Goal: Information Seeking & Learning: Learn about a topic

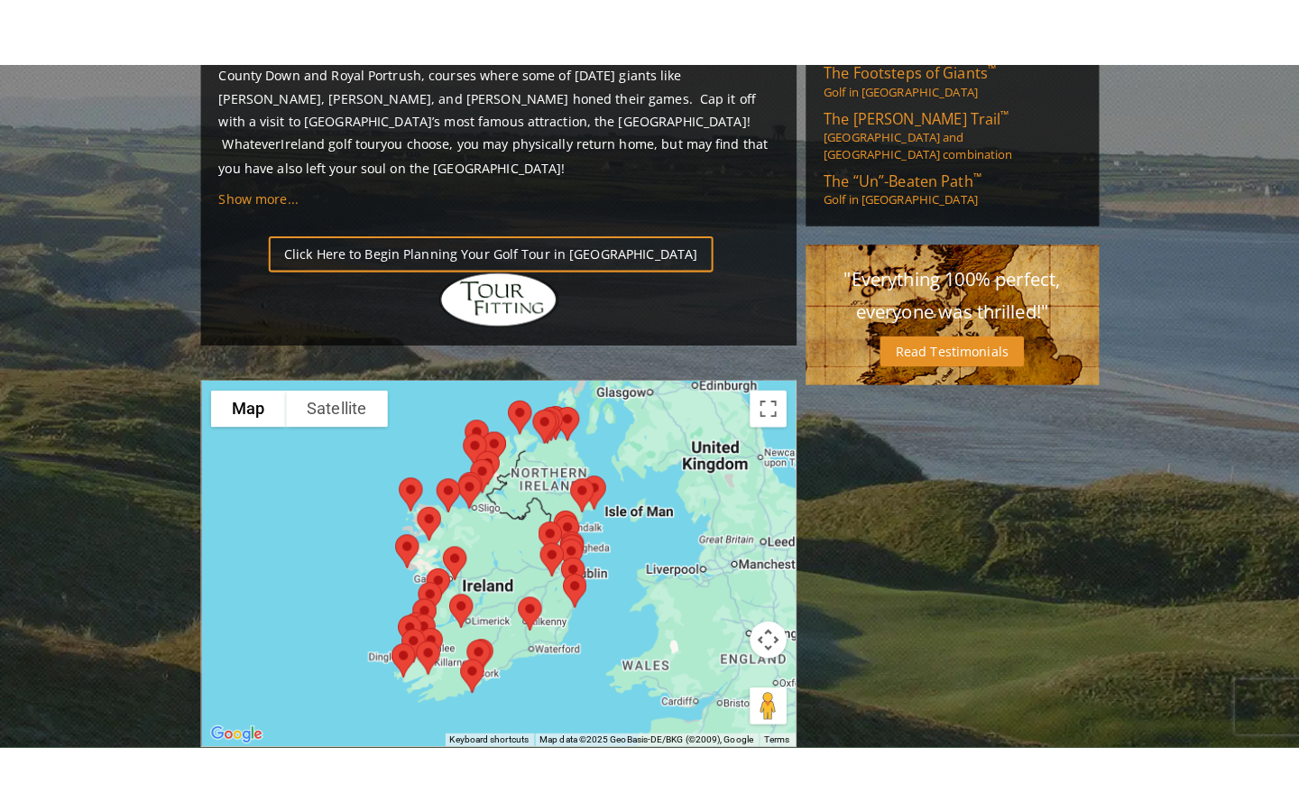
scroll to position [1353, 0]
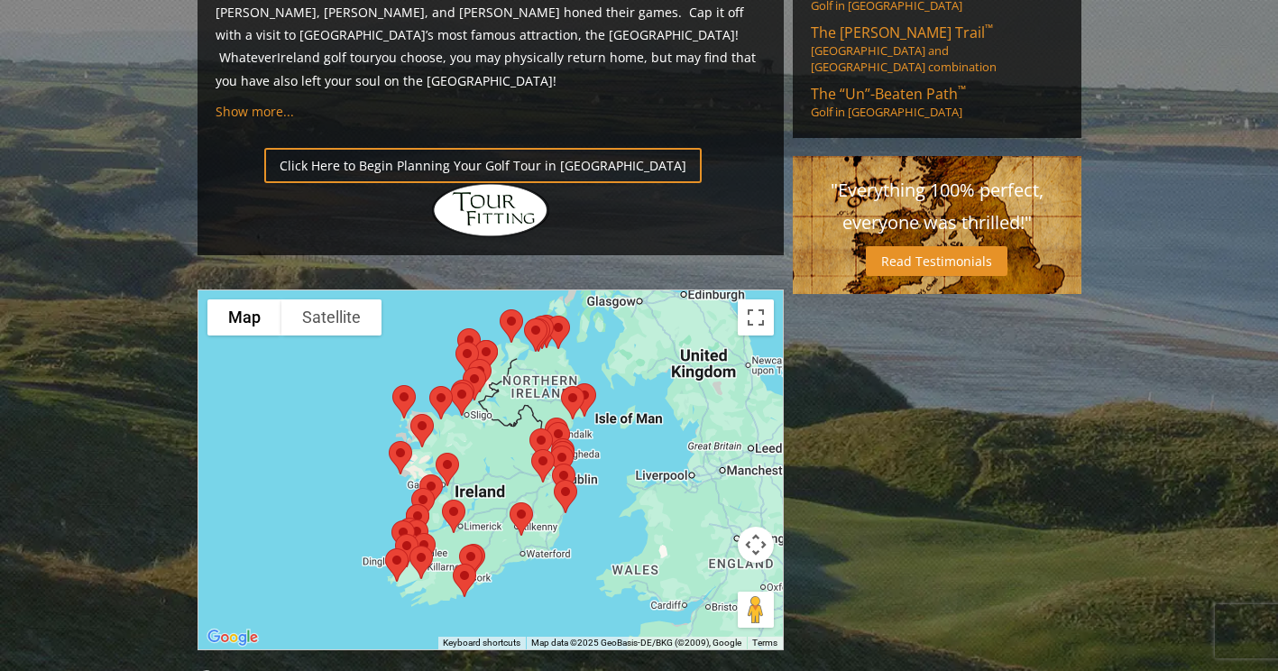
click at [394, 383] on div at bounding box center [490, 469] width 585 height 359
click at [758, 300] on button "Toggle fullscreen view" at bounding box center [756, 318] width 36 height 36
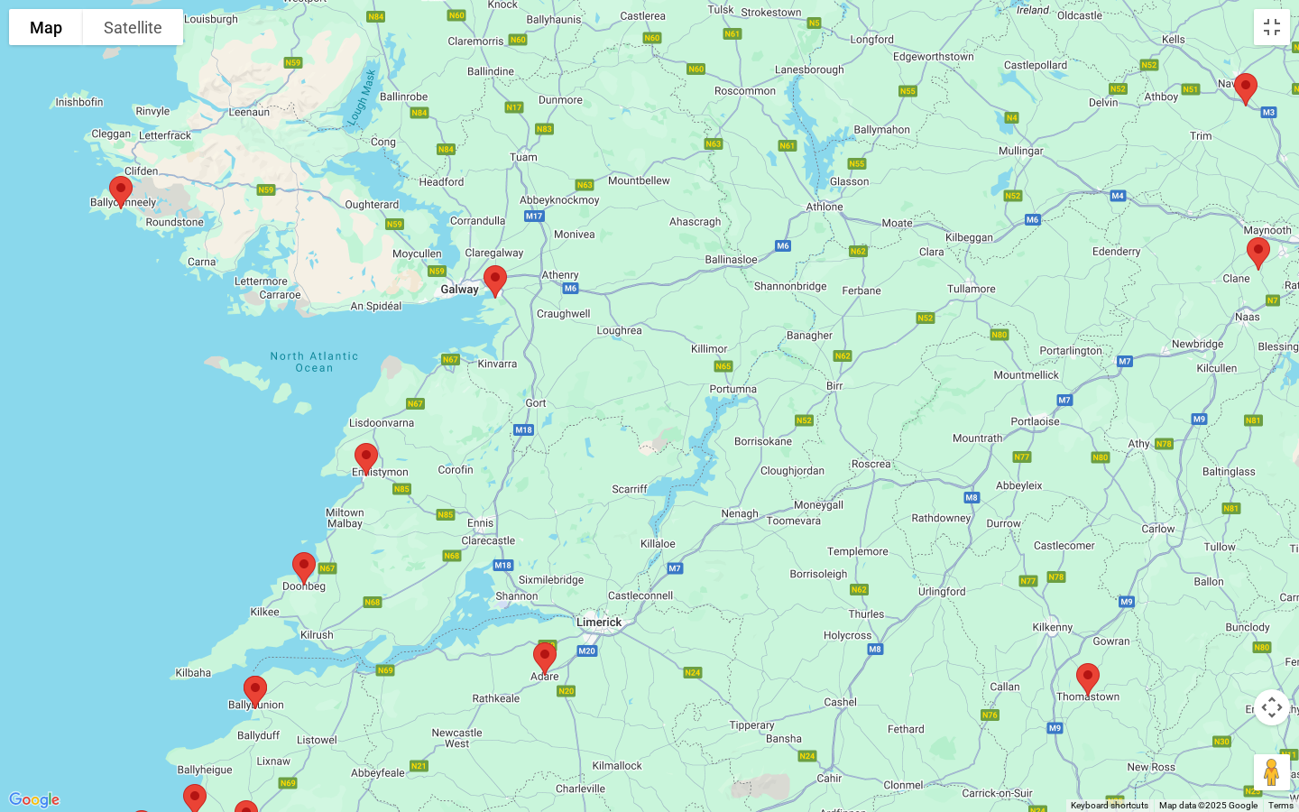
drag, startPoint x: 563, startPoint y: 534, endPoint x: 649, endPoint y: 350, distance: 203.0
click at [649, 362] on div at bounding box center [649, 406] width 1299 height 812
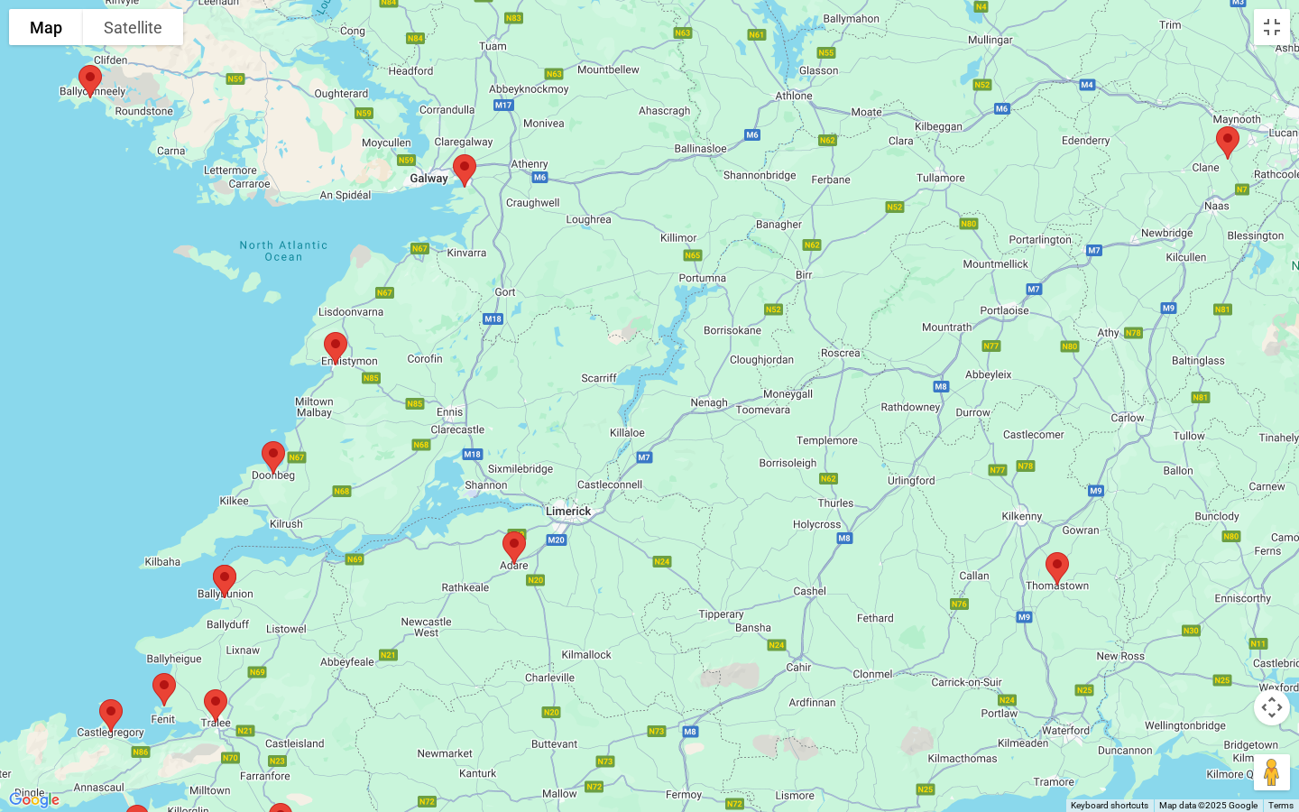
drag, startPoint x: 617, startPoint y: 470, endPoint x: 549, endPoint y: 487, distance: 70.7
click at [549, 487] on div at bounding box center [649, 406] width 1299 height 812
click at [333, 345] on img at bounding box center [336, 349] width 38 height 48
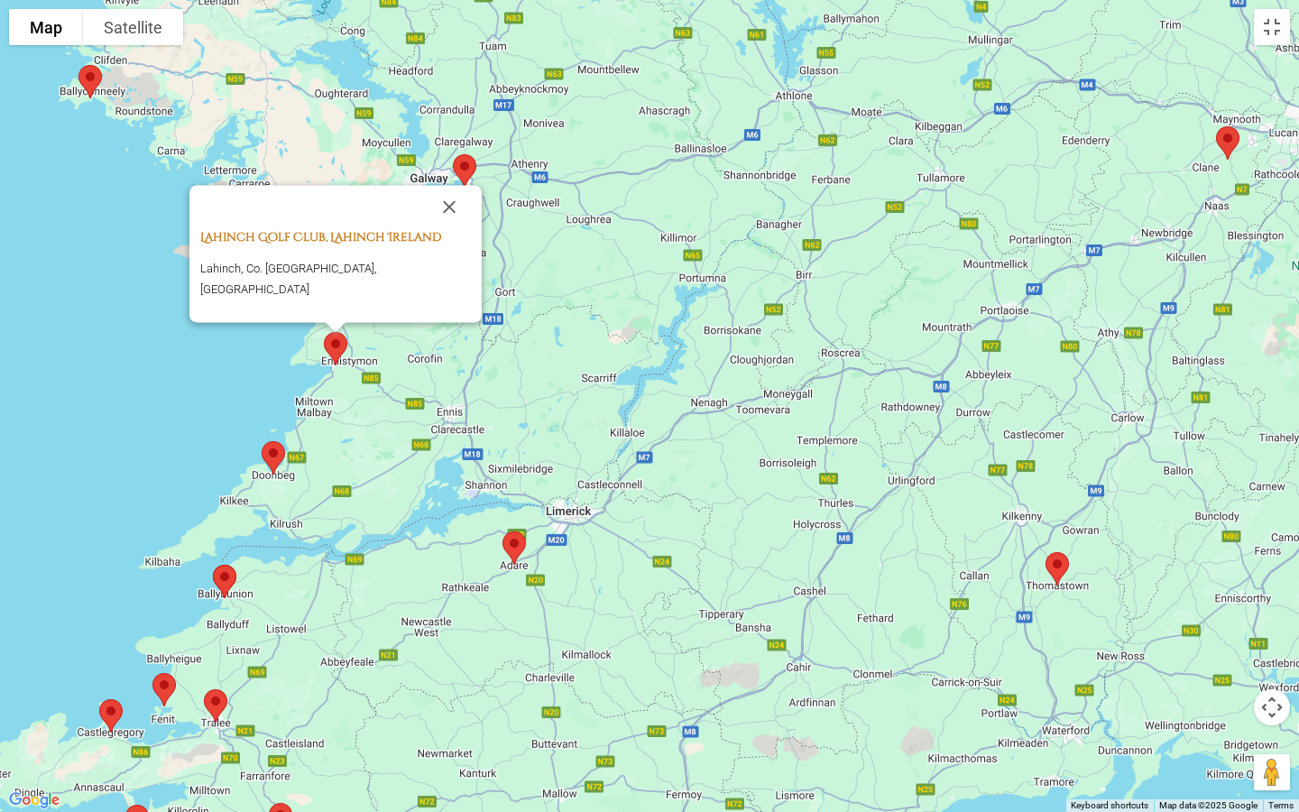
click at [389, 245] on link "Lahinch Golf Club, Lahinch Ireland" at bounding box center [320, 237] width 241 height 16
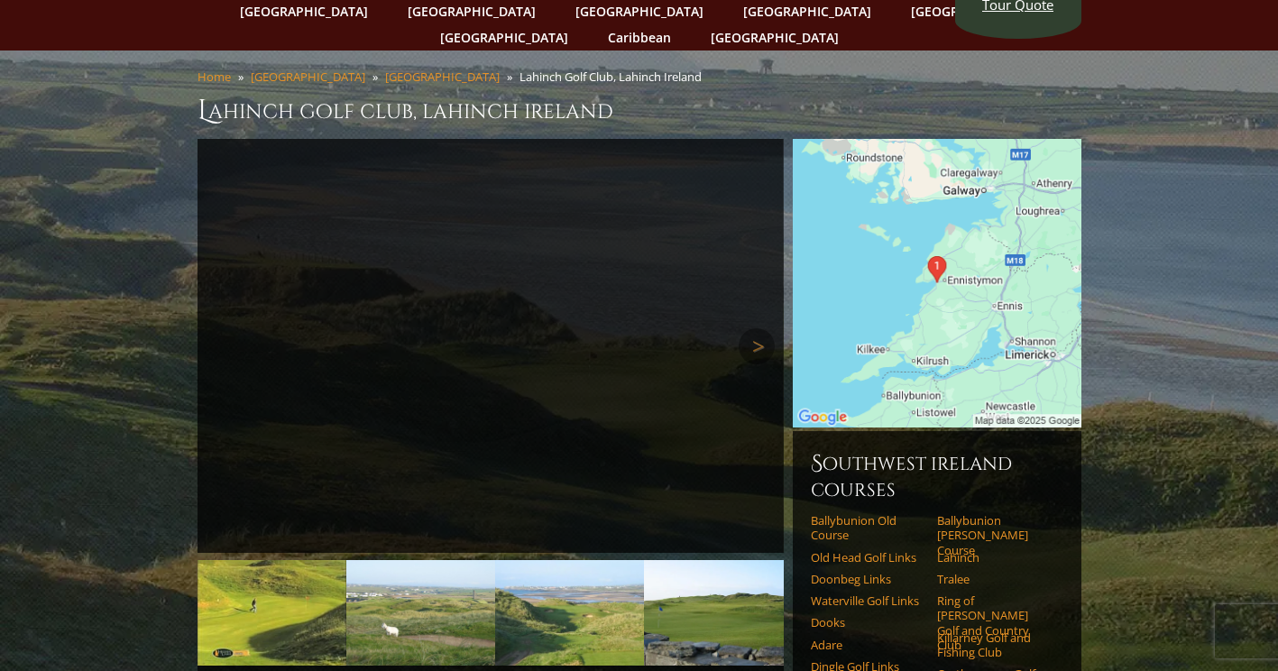
scroll to position [90, 0]
click at [750, 328] on link "Next" at bounding box center [757, 346] width 36 height 36
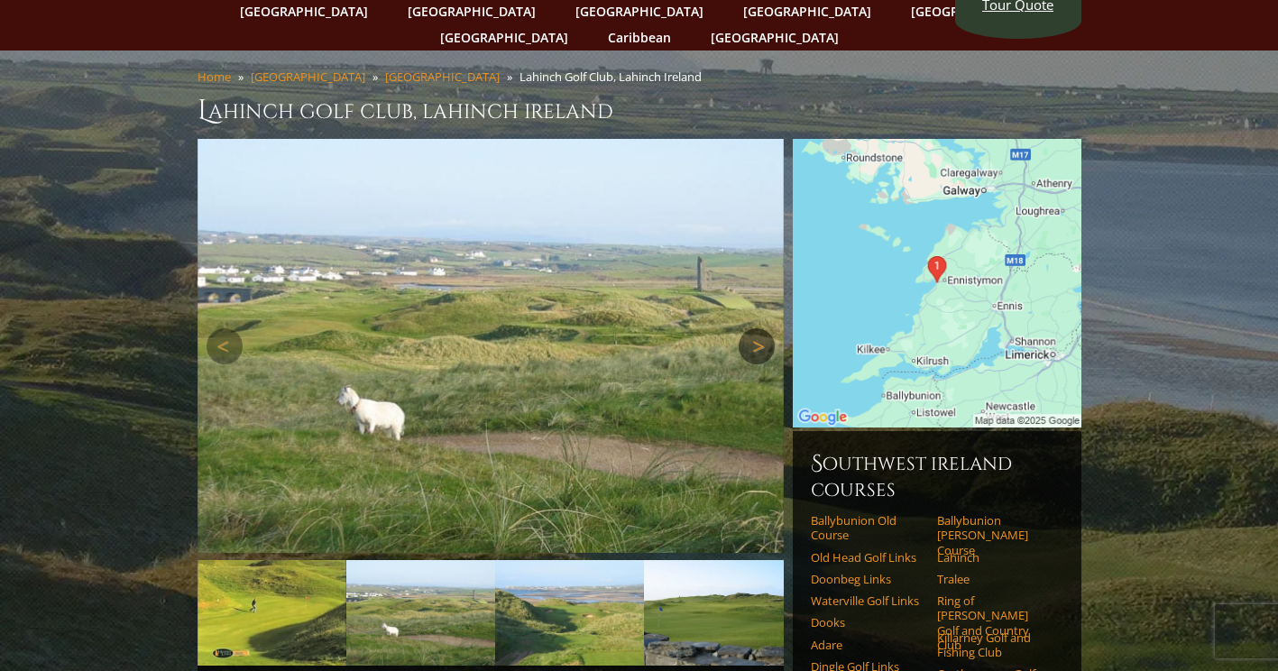
click at [756, 328] on link "Next" at bounding box center [757, 346] width 36 height 36
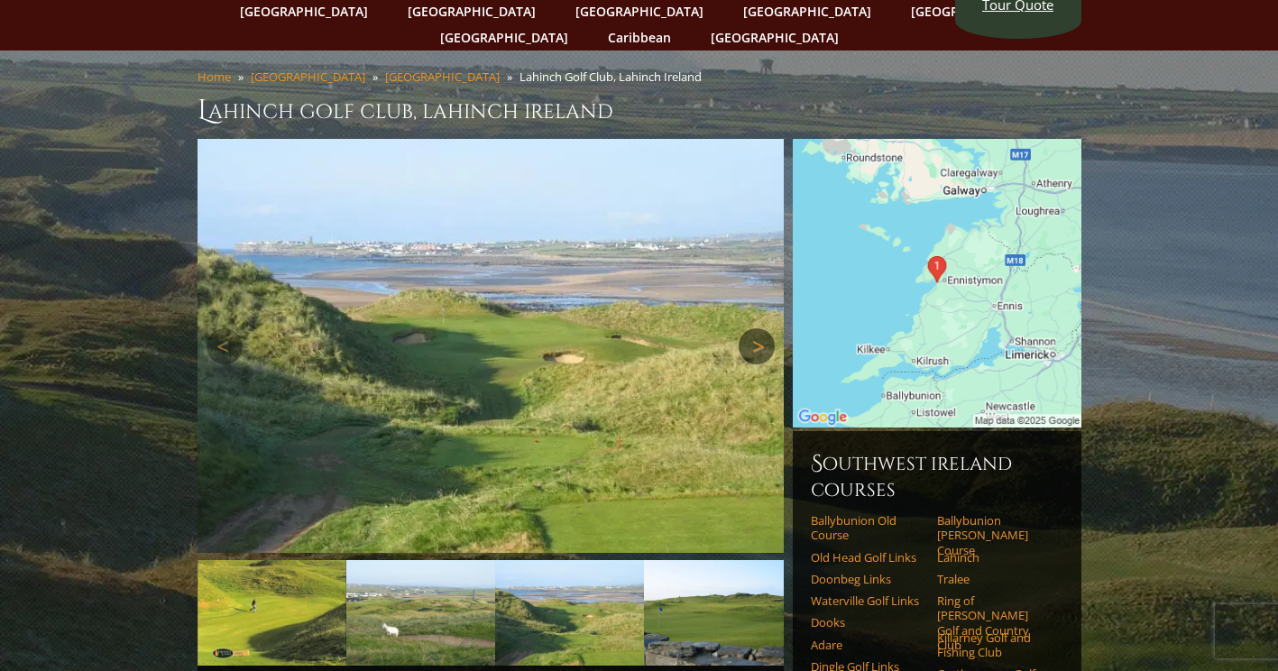
click at [754, 328] on link "Next" at bounding box center [757, 346] width 36 height 36
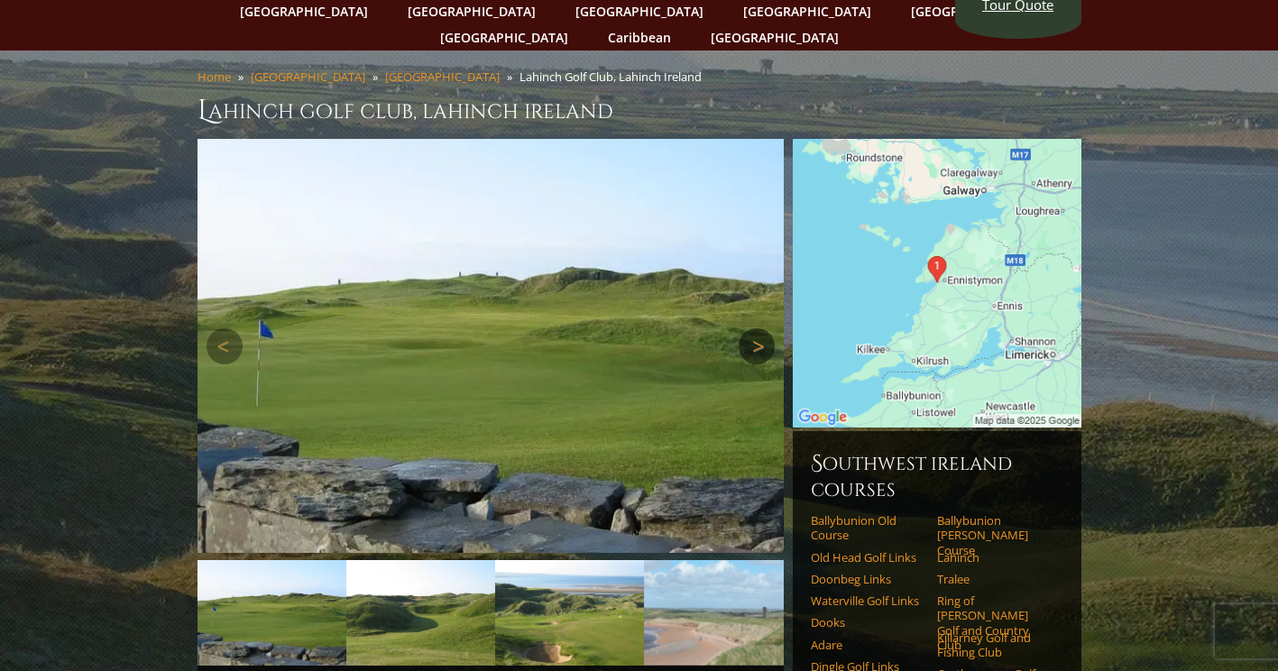
click at [753, 328] on link "Next" at bounding box center [757, 346] width 36 height 36
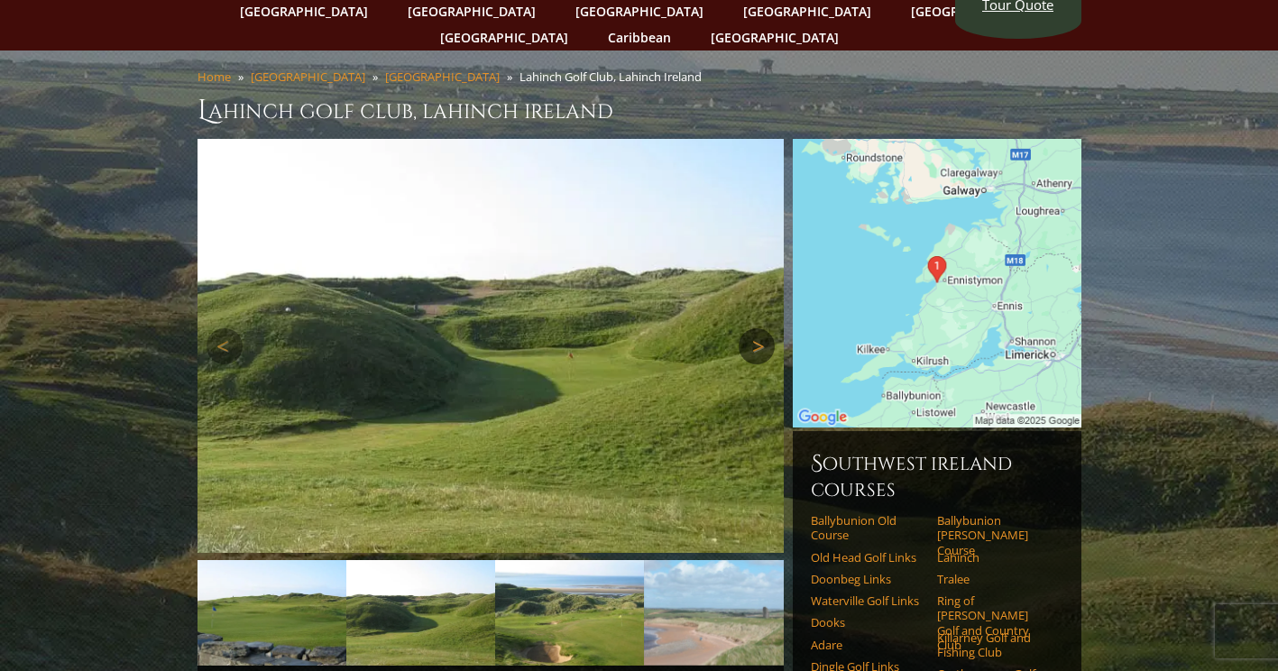
click at [753, 328] on link "Next" at bounding box center [757, 346] width 36 height 36
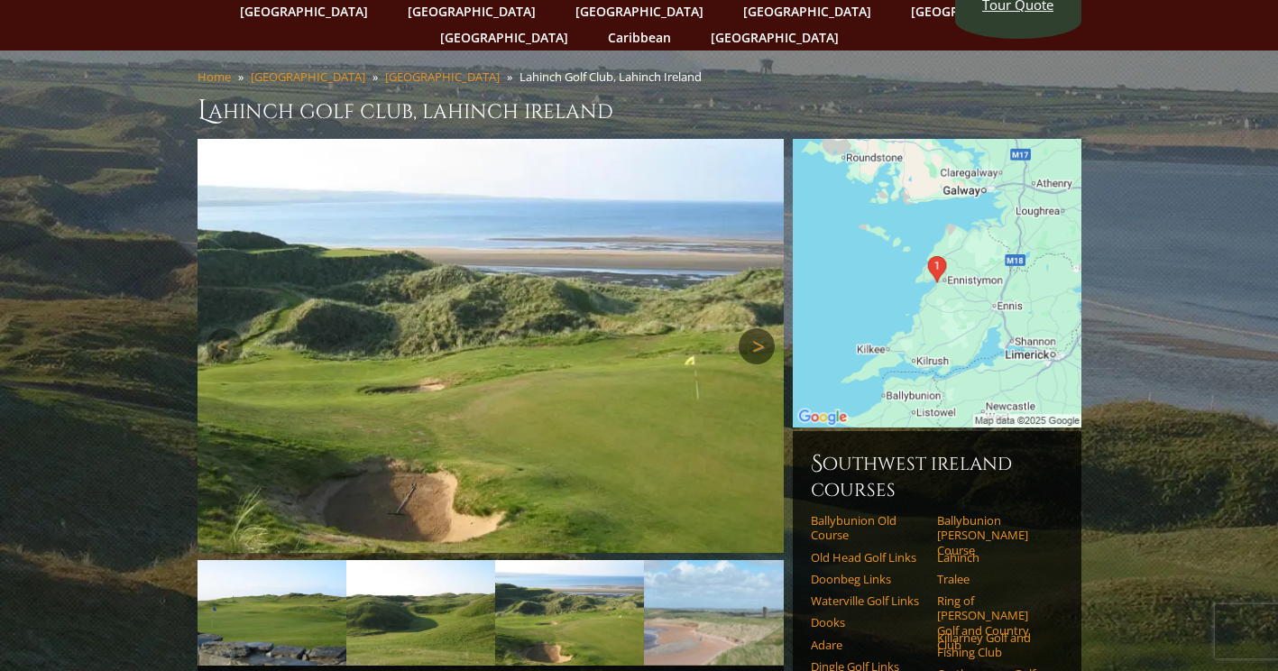
click at [753, 328] on link "Next" at bounding box center [757, 346] width 36 height 36
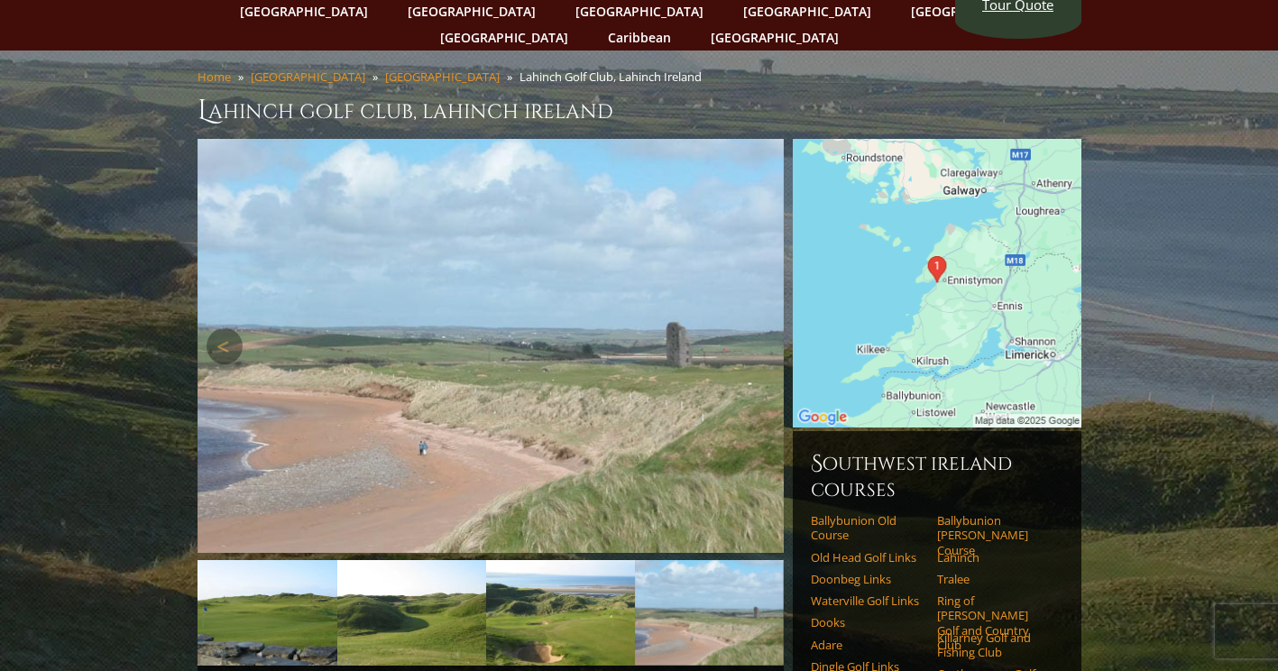
click at [753, 328] on link "Next" at bounding box center [757, 346] width 36 height 36
